Goal: Navigation & Orientation: Find specific page/section

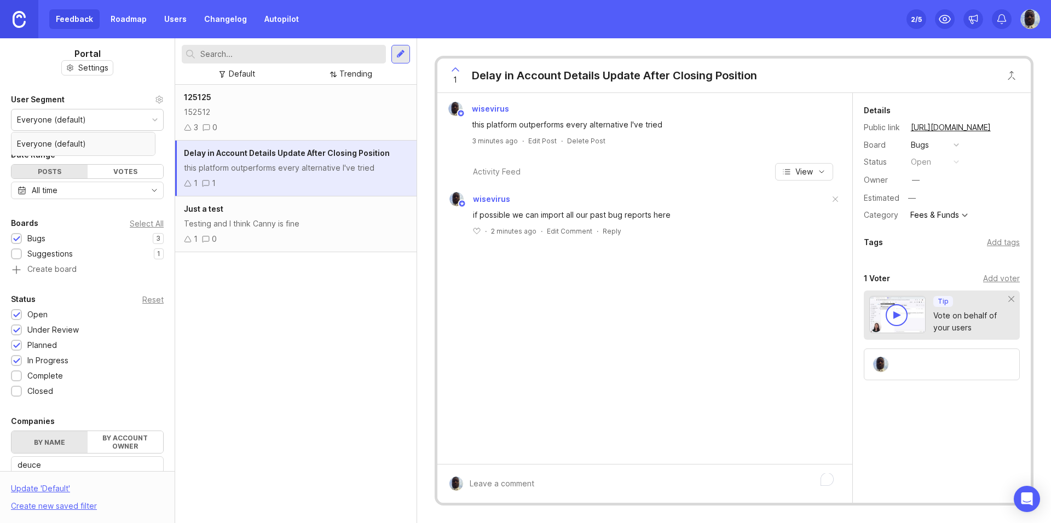
click at [47, 256] on div "Suggestions" at bounding box center [49, 254] width 45 height 12
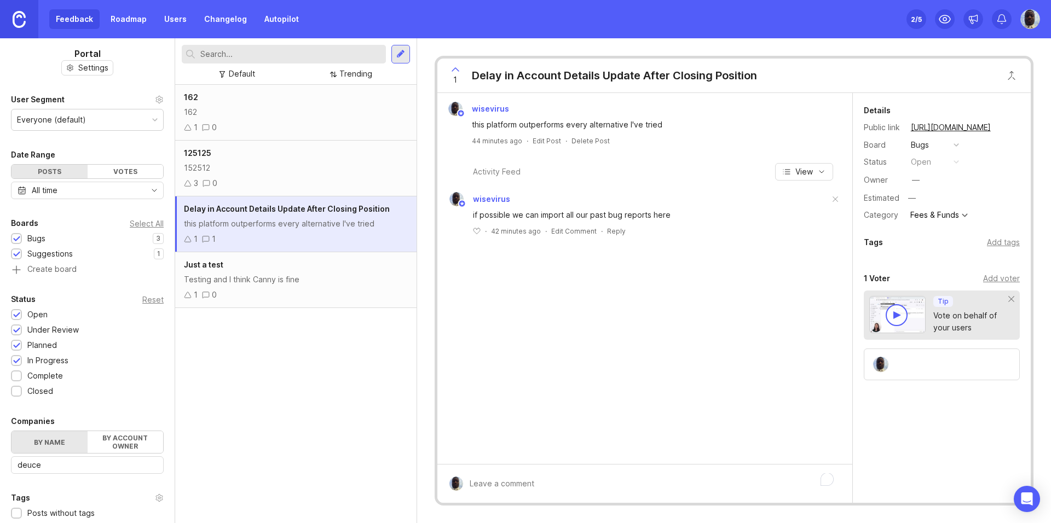
click at [253, 121] on div "162 162 1 0" at bounding box center [295, 113] width 241 height 56
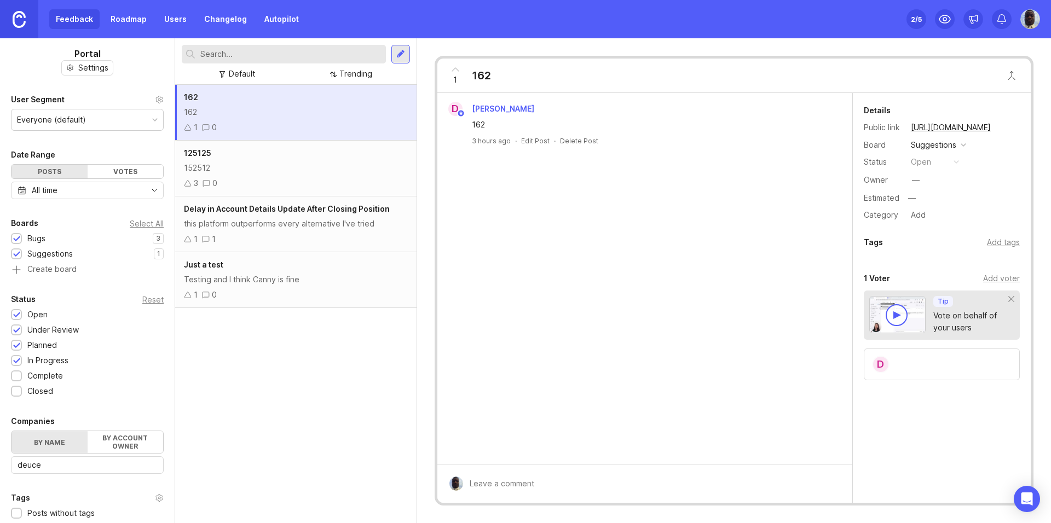
drag, startPoint x: 253, startPoint y: 121, endPoint x: 368, endPoint y: 349, distance: 255.5
click at [368, 349] on div "162 162 1 0 125125 152512 3 0 Delay in Account Details Update After Closing Pos…" at bounding box center [295, 304] width 241 height 438
click at [289, 171] on div "152512" at bounding box center [296, 168] width 224 height 12
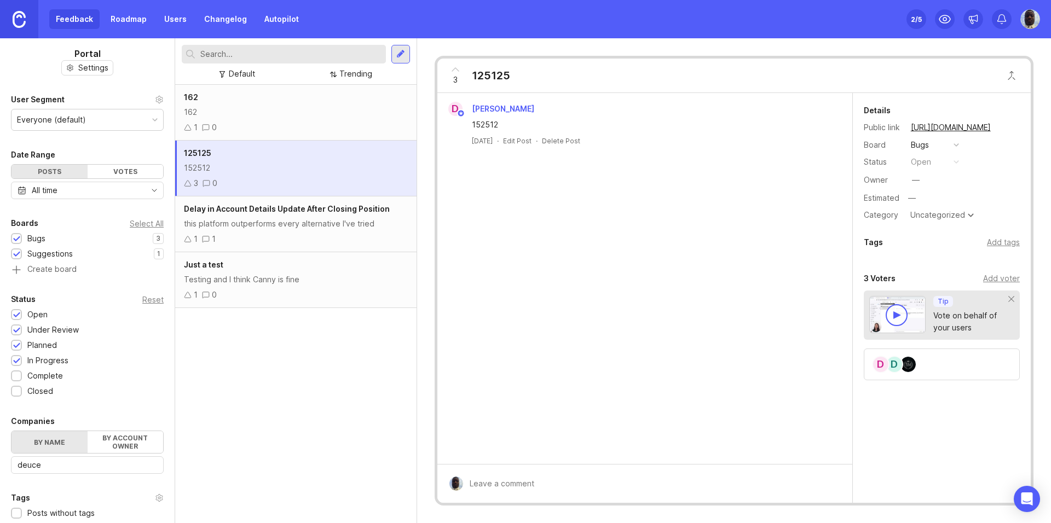
click at [303, 219] on div "this platform outperforms every alternative I've tried" at bounding box center [296, 224] width 224 height 12
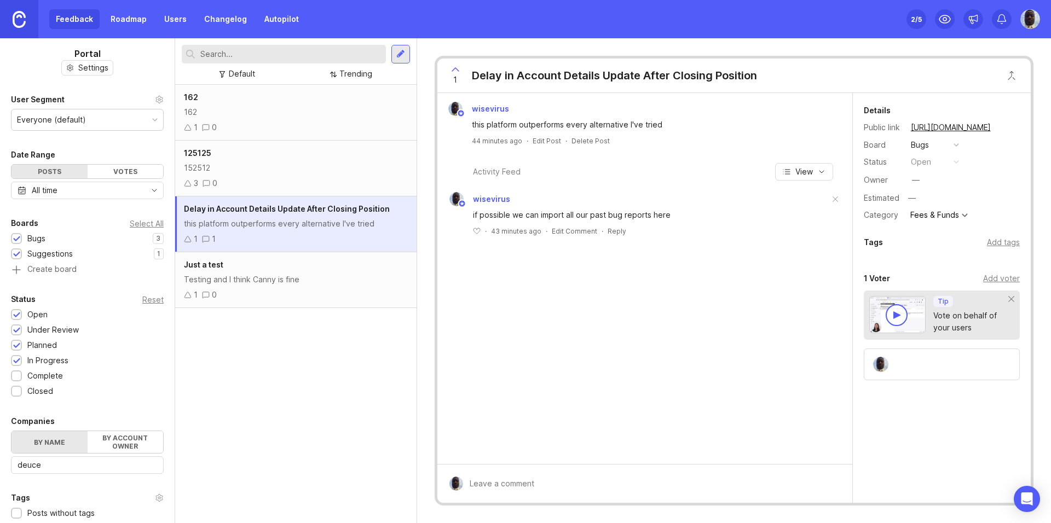
click at [299, 281] on div "Testing and I think Canny is fine" at bounding box center [296, 280] width 224 height 12
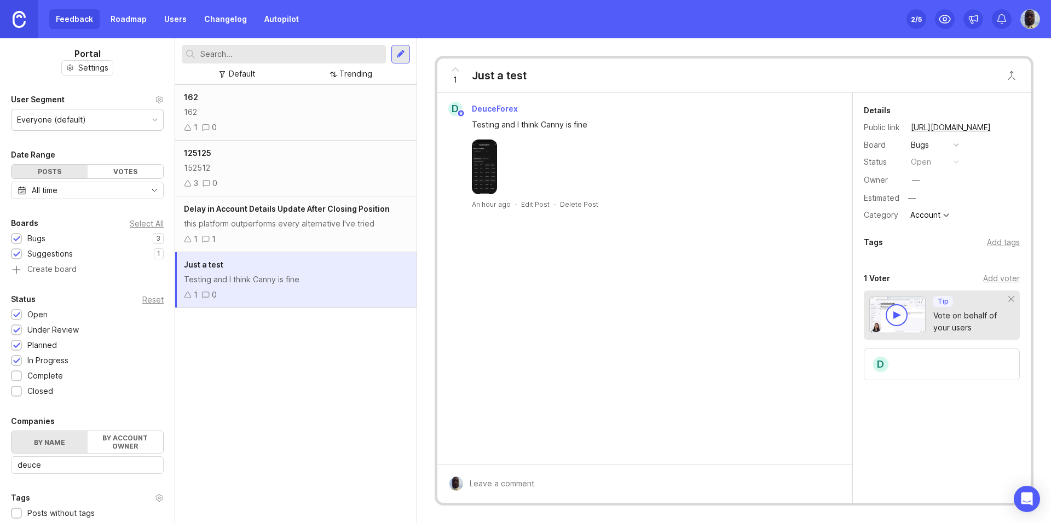
click at [293, 222] on div "this platform outperforms every alternative I've tried" at bounding box center [296, 224] width 224 height 12
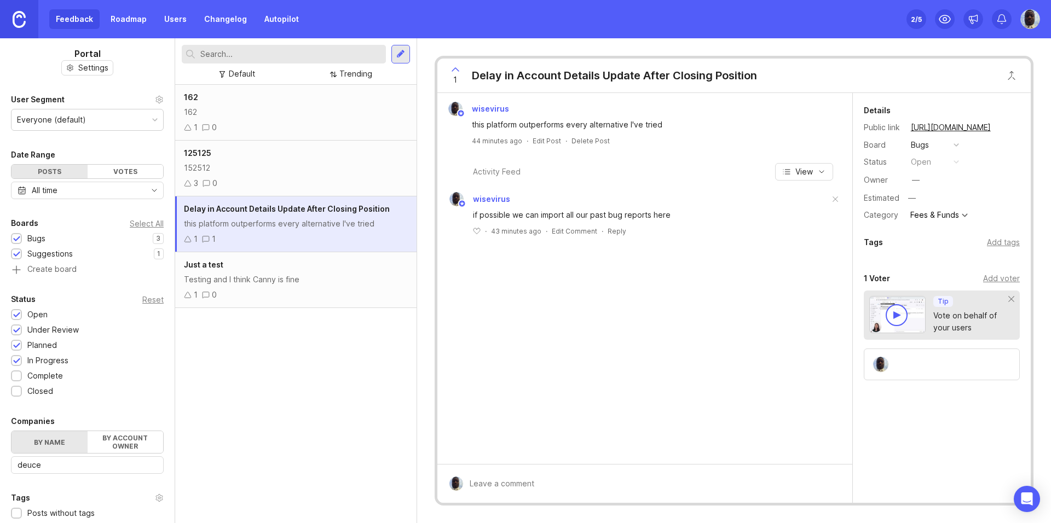
click at [275, 164] on div "152512" at bounding box center [296, 168] width 224 height 12
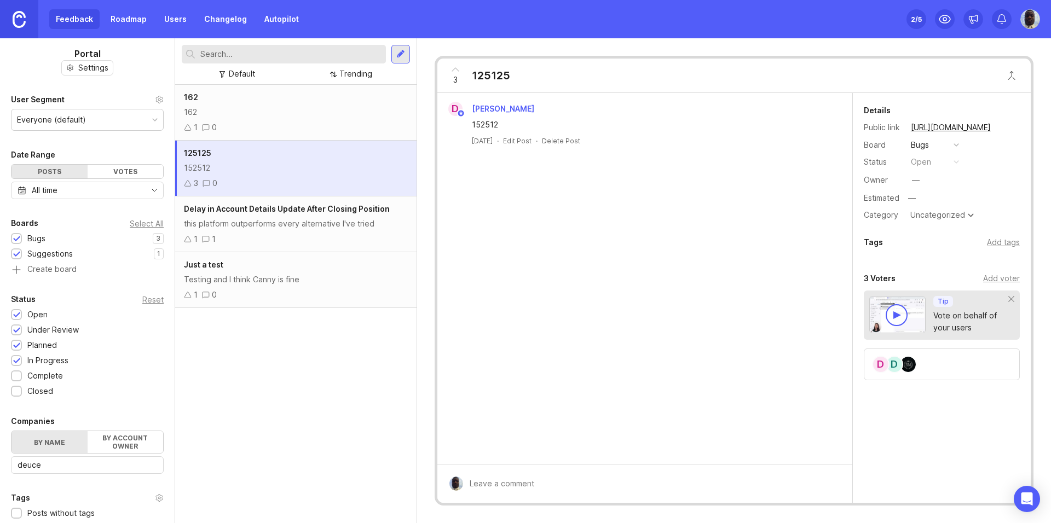
click at [262, 105] on div "162 162 1 0" at bounding box center [295, 113] width 241 height 56
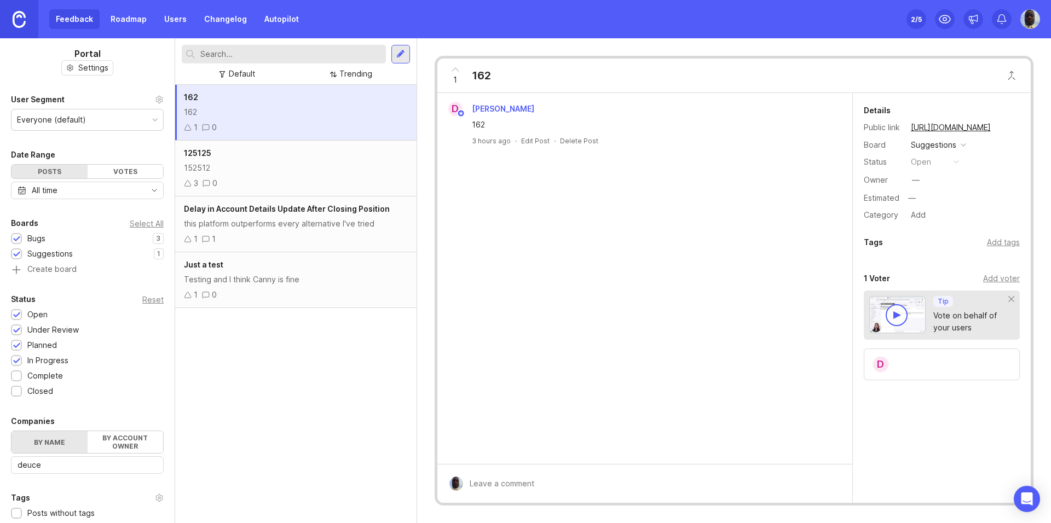
click at [246, 73] on div "Default" at bounding box center [242, 74] width 26 height 12
click at [344, 72] on div "Trending" at bounding box center [355, 74] width 33 height 12
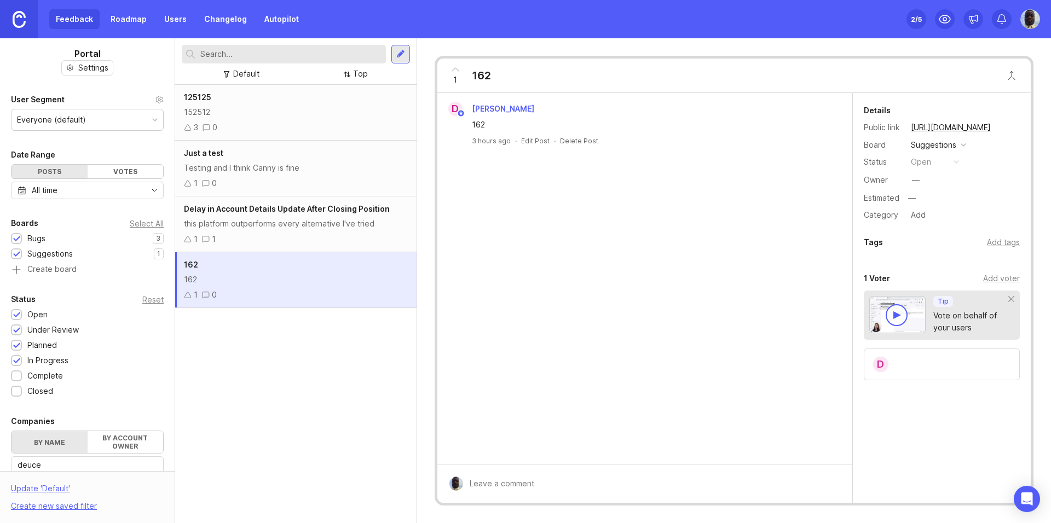
click at [333, 256] on div "162 162 1 0" at bounding box center [295, 280] width 241 height 56
click at [314, 217] on div "Delay in Account Details Update After Closing Position this platform outperform…" at bounding box center [295, 224] width 241 height 56
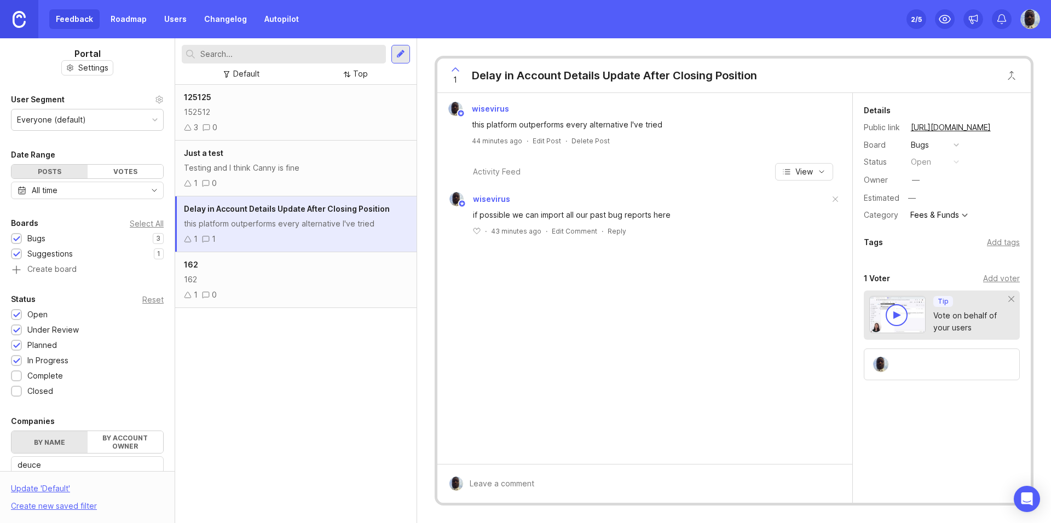
click at [299, 170] on div "Testing and I think Canny is fine" at bounding box center [296, 168] width 224 height 12
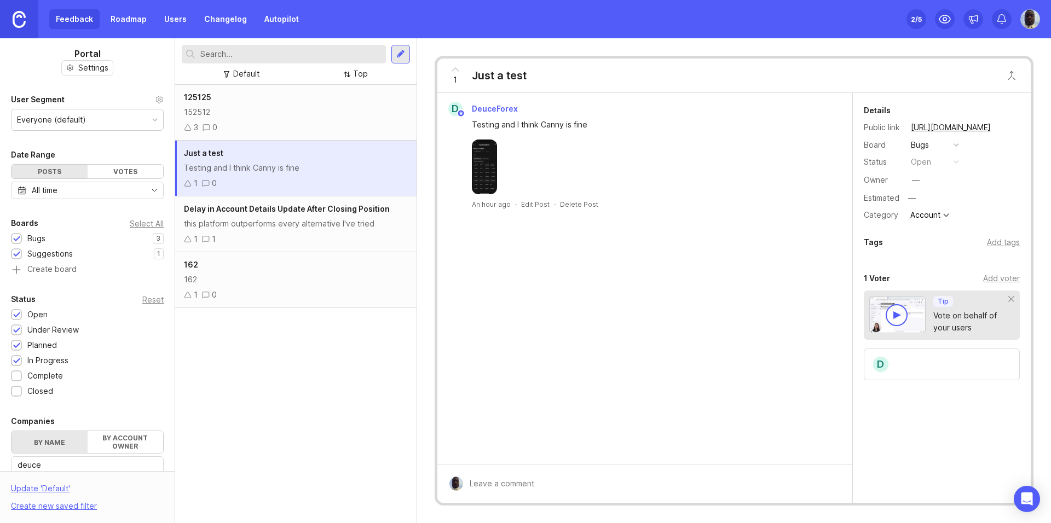
click at [276, 113] on div "152512" at bounding box center [296, 112] width 224 height 12
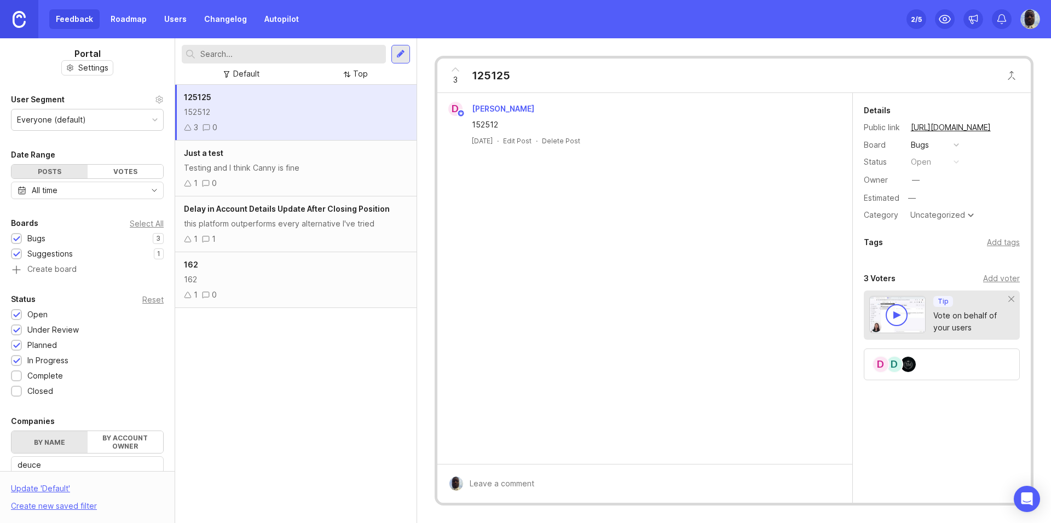
click at [344, 286] on div "162 162 1 0" at bounding box center [295, 280] width 241 height 56
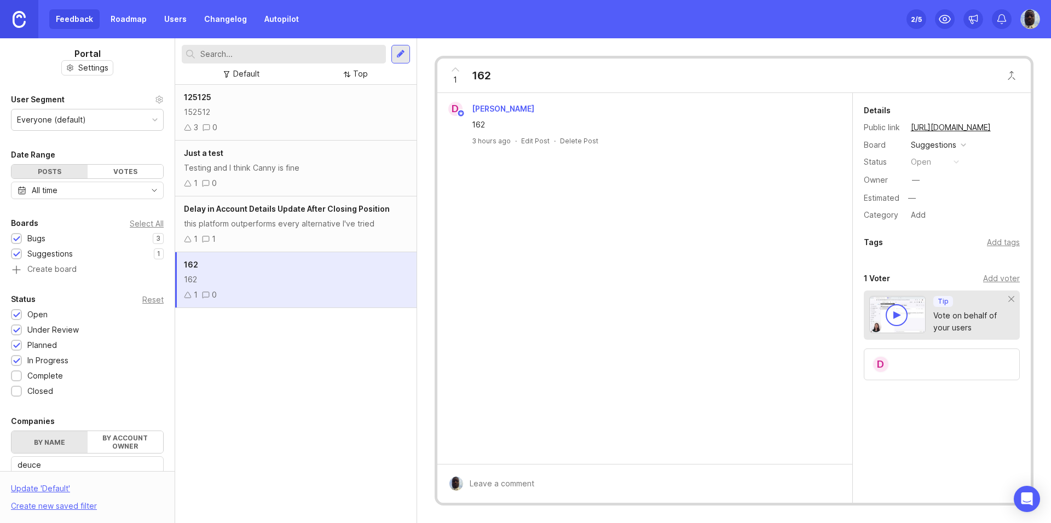
click at [334, 228] on div "this platform outperforms every alternative I've tried" at bounding box center [296, 224] width 224 height 12
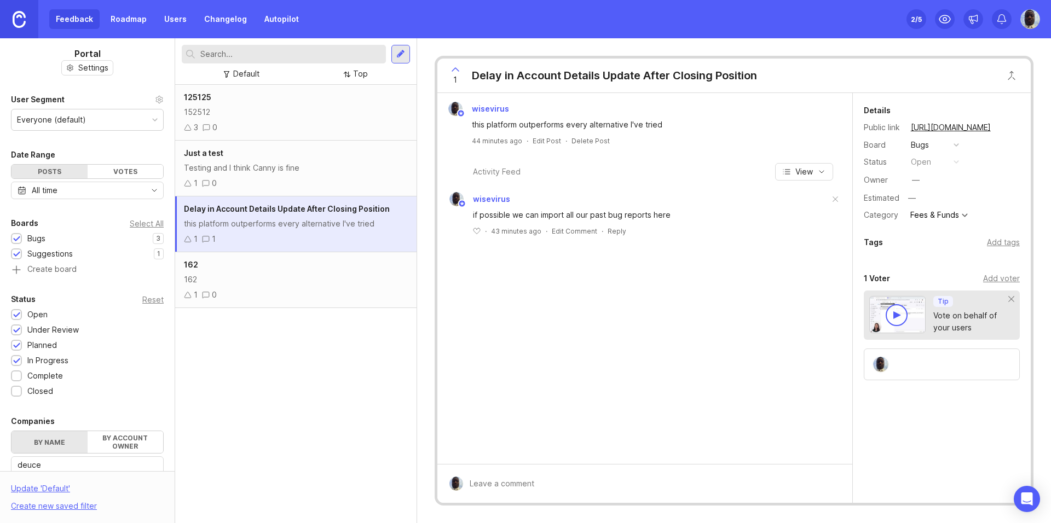
click at [362, 73] on div "Top" at bounding box center [360, 74] width 15 height 12
